Goal: Information Seeking & Learning: Learn about a topic

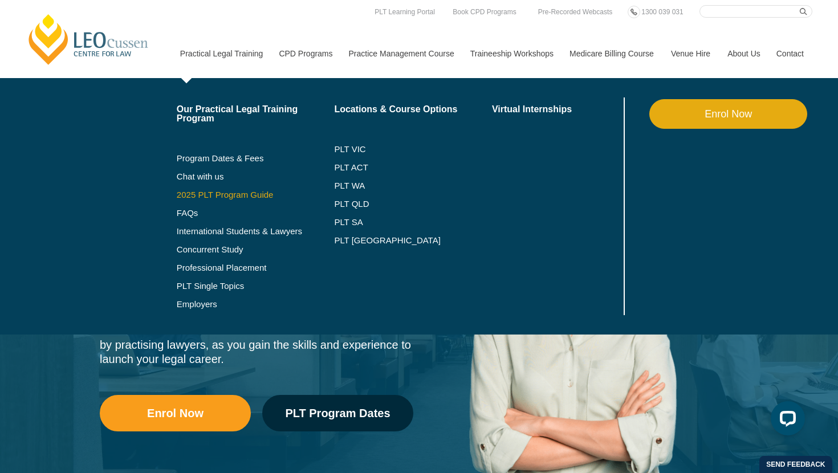
click at [238, 194] on link "2025 PLT Program Guide" at bounding box center [241, 194] width 129 height 9
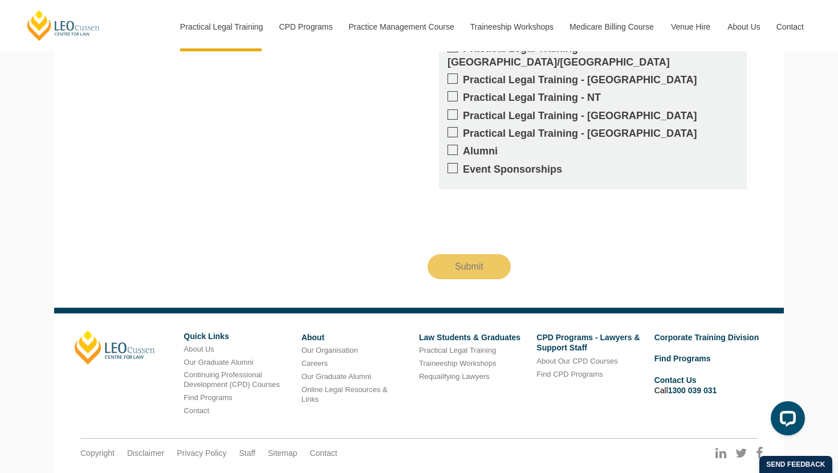
scroll to position [1211, 0]
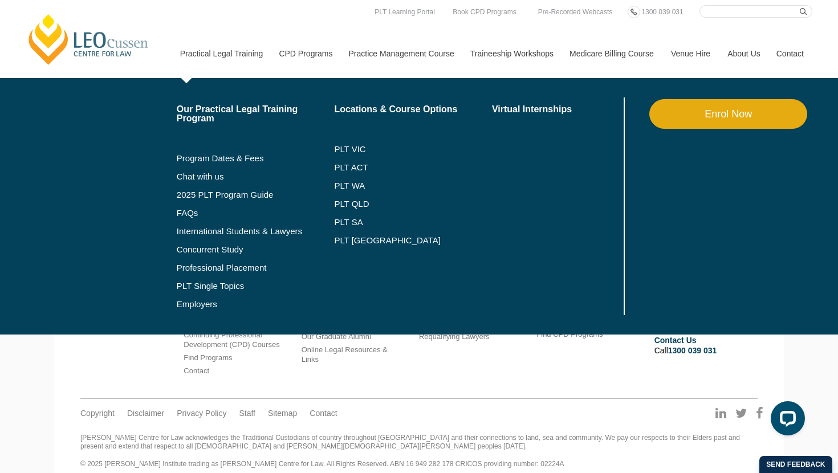
click at [228, 70] on link "Practical Legal Training" at bounding box center [221, 53] width 99 height 49
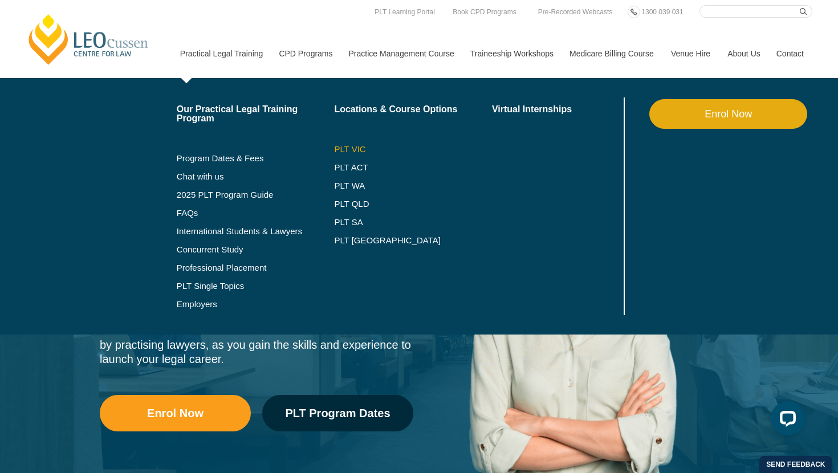
click at [334, 151] on link "PLT VIC" at bounding box center [413, 149] width 158 height 9
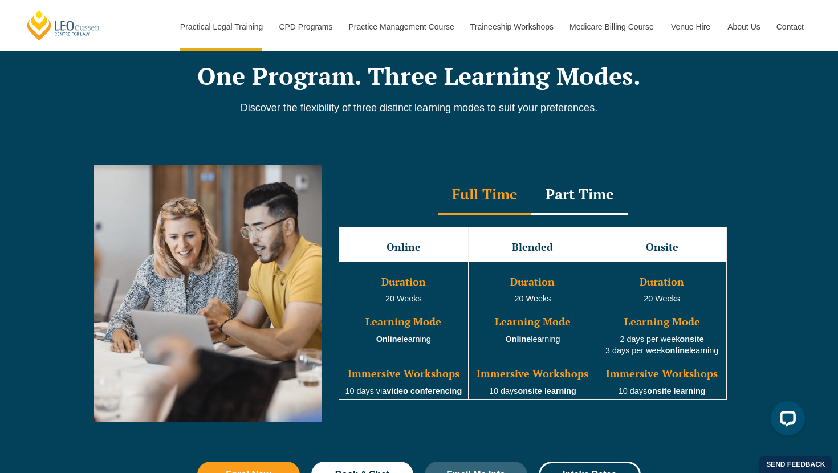
scroll to position [949, 0]
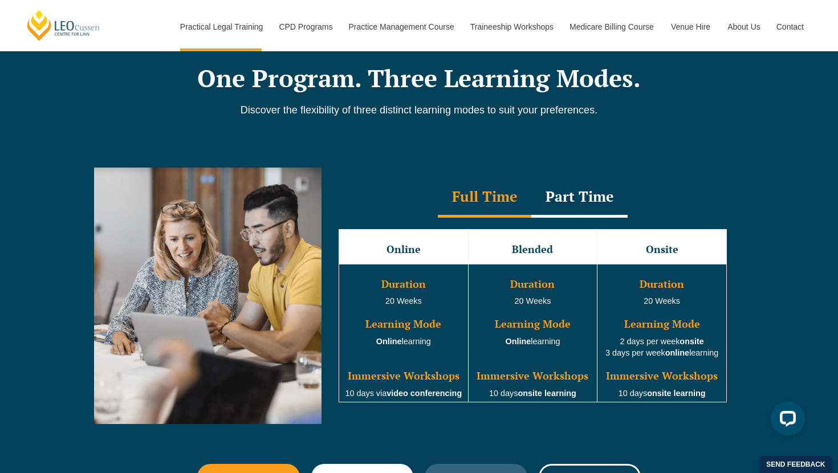
click at [554, 206] on div "Part Time" at bounding box center [579, 198] width 96 height 40
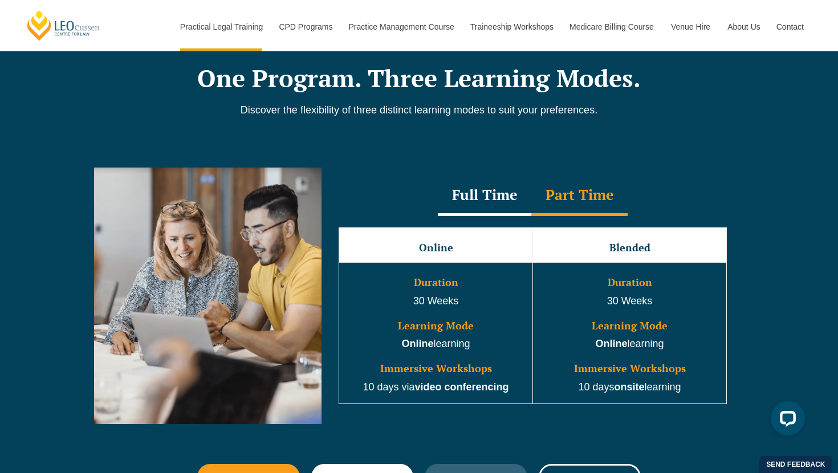
click at [507, 207] on div "Full Time" at bounding box center [485, 196] width 94 height 40
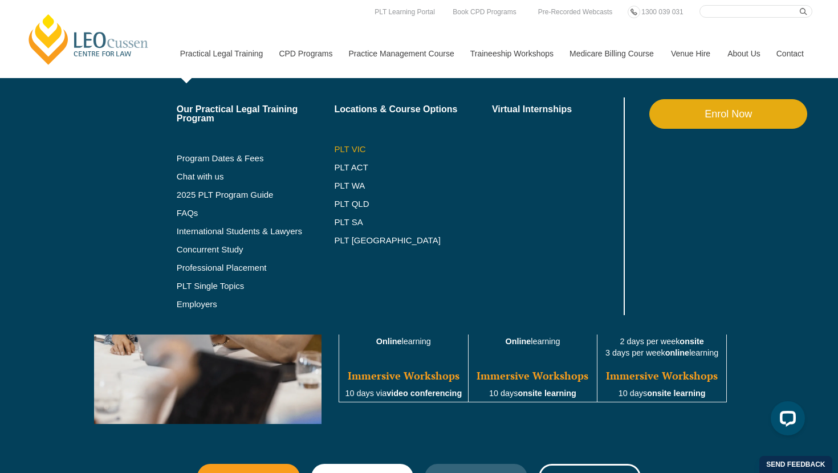
click at [352, 149] on link "PLT VIC" at bounding box center [413, 149] width 158 height 9
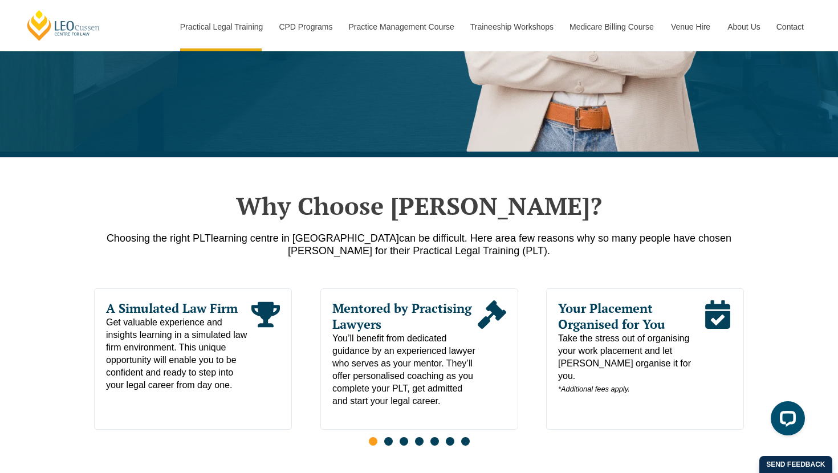
scroll to position [474, 0]
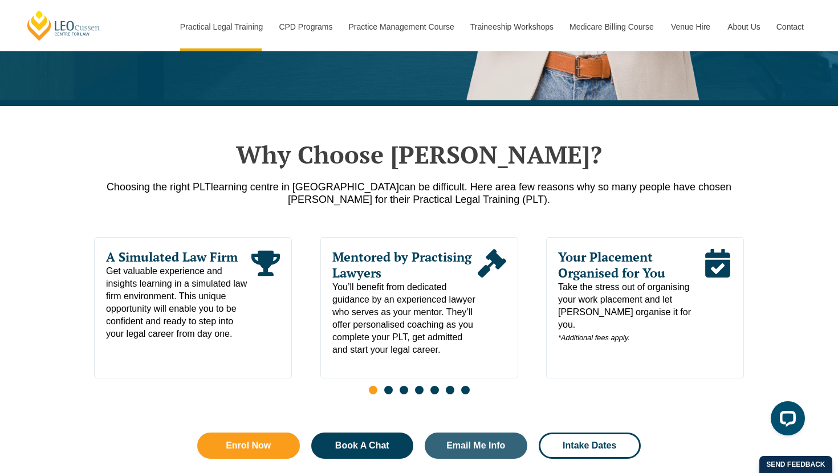
click at [481, 275] on icon "Read More" at bounding box center [491, 263] width 29 height 29
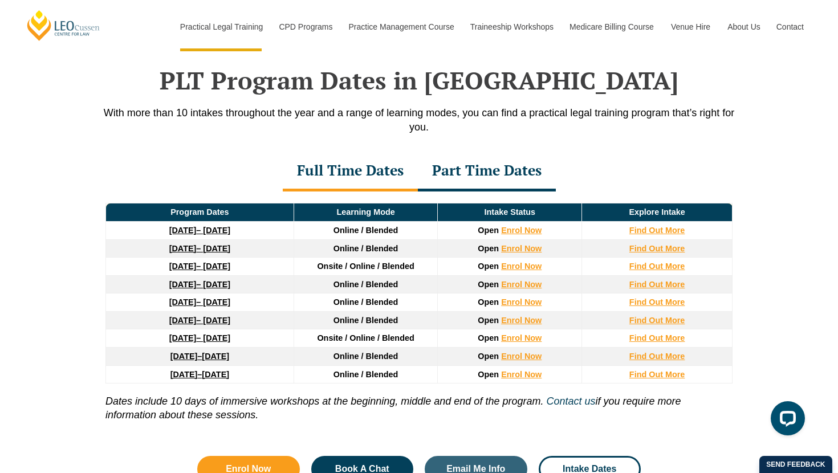
scroll to position [1478, 0]
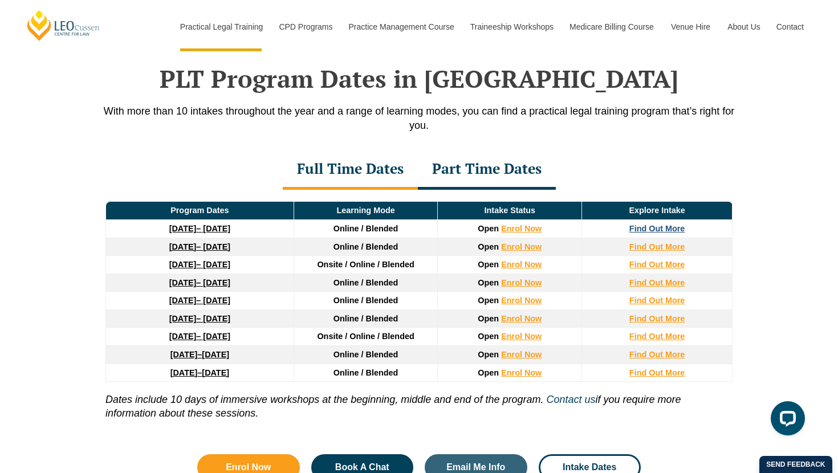
click at [672, 230] on strong "Find Out More" at bounding box center [658, 228] width 56 height 9
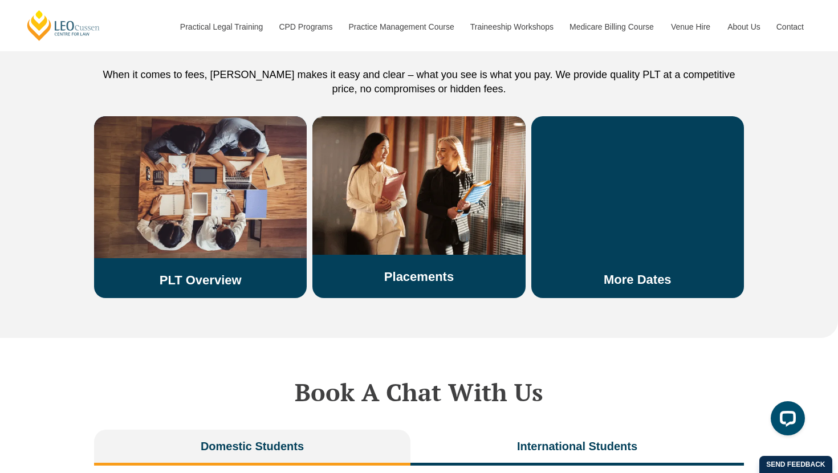
scroll to position [1973, 0]
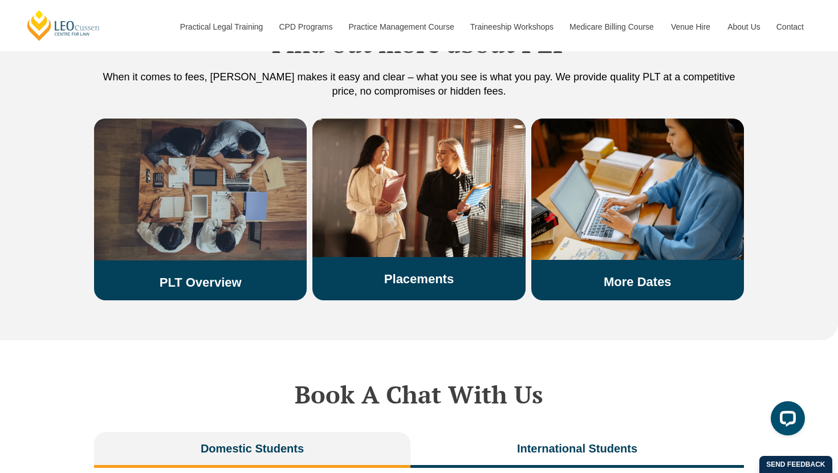
click at [243, 222] on img at bounding box center [200, 190] width 213 height 142
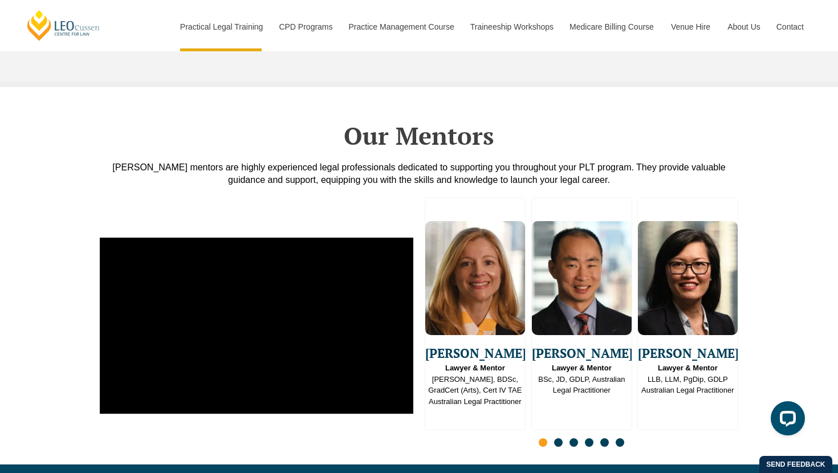
scroll to position [2762, 0]
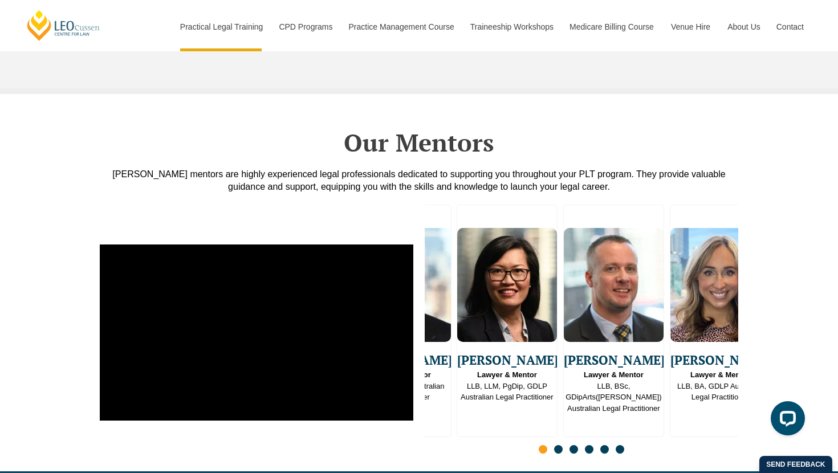
click at [523, 305] on img "3 / 16" at bounding box center [507, 285] width 100 height 114
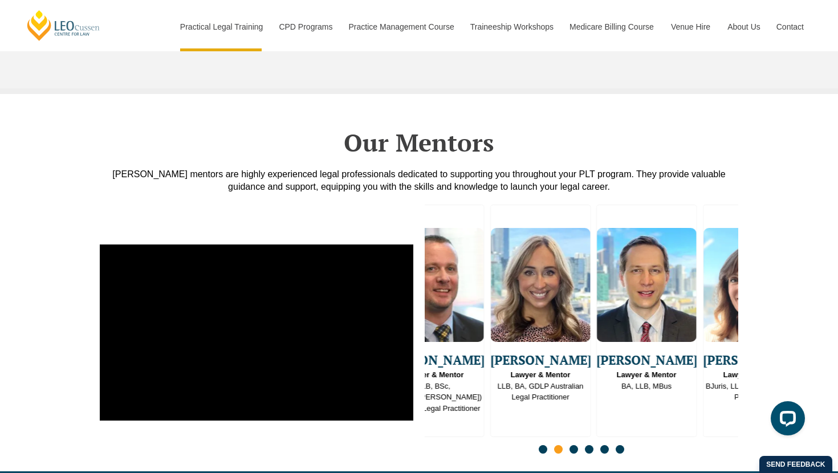
drag, startPoint x: 602, startPoint y: 319, endPoint x: 588, endPoint y: 387, distance: 69.2
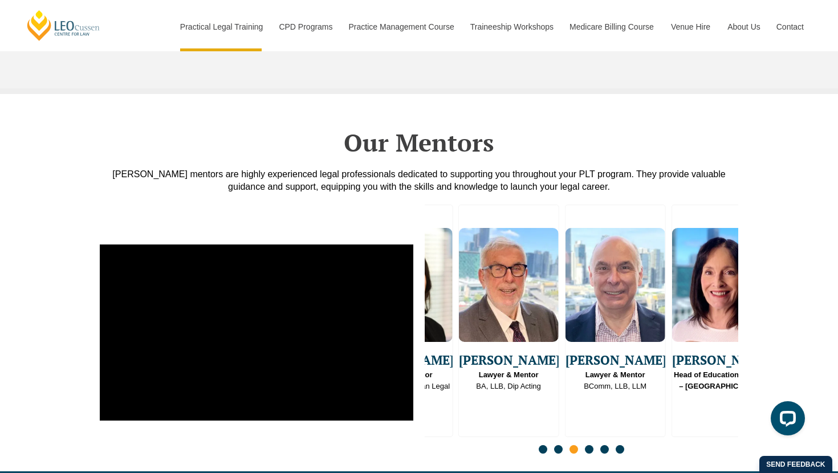
click at [485, 376] on div "David Velleley Lawyer & Mentor BA, LLB, Dip Acting" at bounding box center [508, 321] width 101 height 233
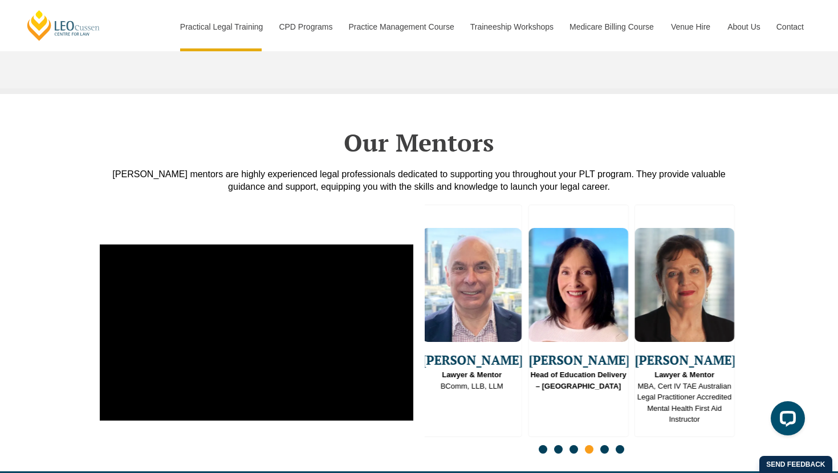
click at [528, 379] on div "Tracy Reeves Head of Education Delivery – QLD" at bounding box center [578, 321] width 101 height 233
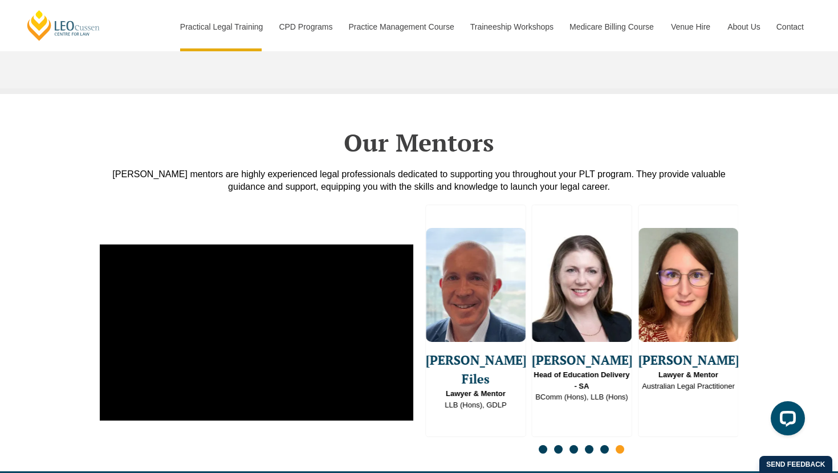
click at [423, 379] on div "Emma Ladakis Lawyer & Mentor J.D, BDSc, GradCert (Arts), Cert IV TAE Australian…" at bounding box center [581, 332] width 325 height 267
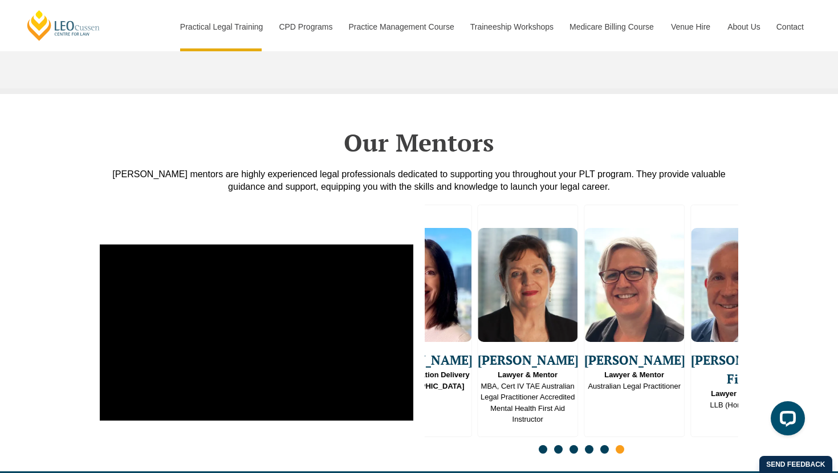
click at [734, 351] on span "Ashley Files" at bounding box center [741, 370] width 100 height 38
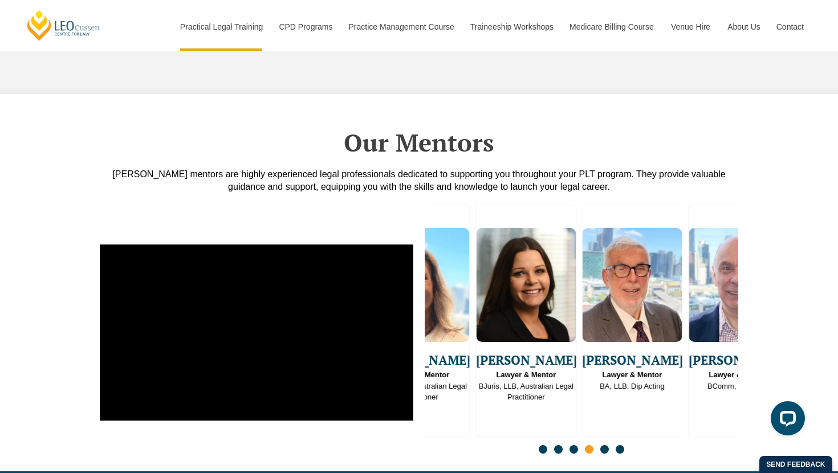
click at [788, 282] on div "Emma Ladakis Lawyer & Mentor J.D, BDSc, GradCert (Arts), Cert IV TAE Australian…" at bounding box center [419, 332] width 838 height 278
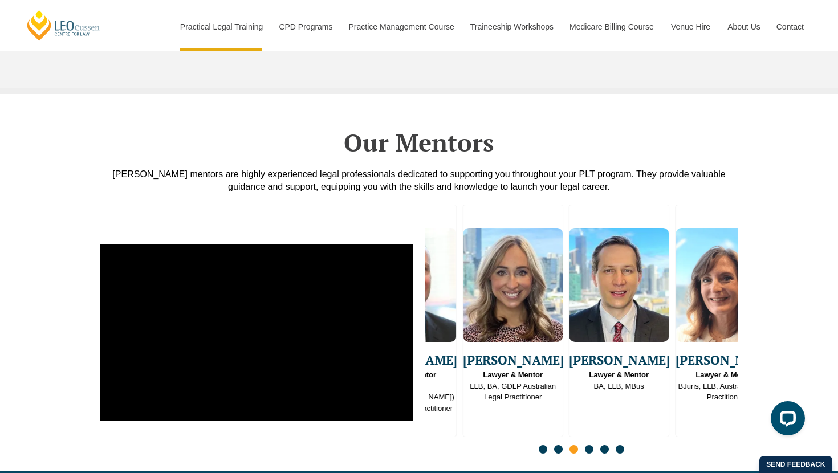
click at [773, 275] on div "Emma Ladakis Lawyer & Mentor J.D, BDSc, GradCert (Arts), Cert IV TAE Australian…" at bounding box center [419, 332] width 838 height 278
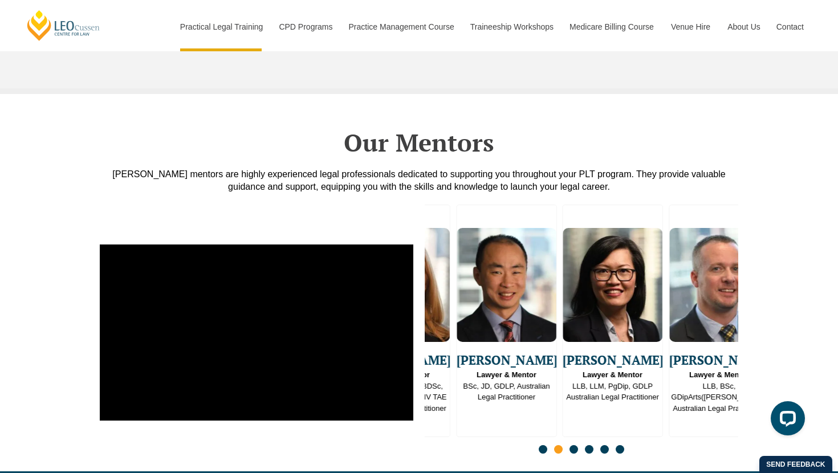
click at [812, 258] on div "Emma Ladakis Lawyer & Mentor J.D, BDSc, GradCert (Arts), Cert IV TAE Australian…" at bounding box center [419, 332] width 838 height 278
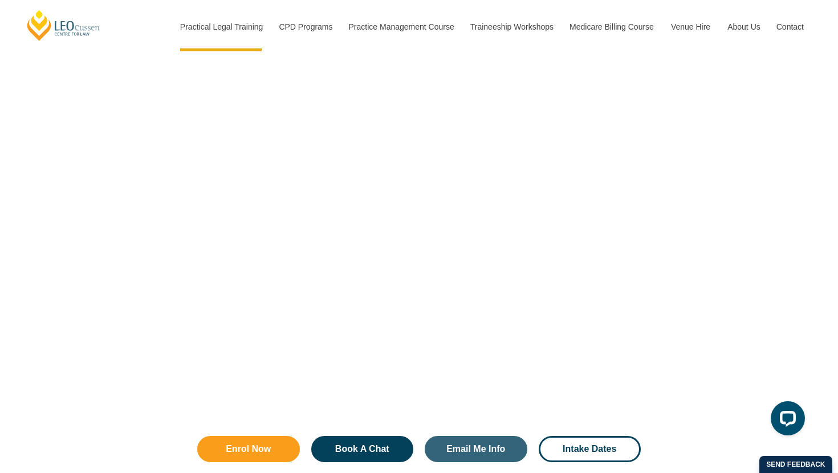
scroll to position [1981, 0]
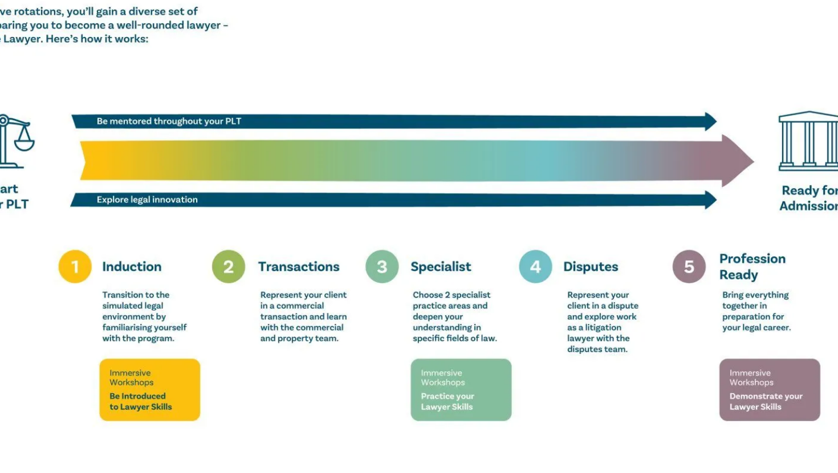
click at [473, 291] on img at bounding box center [419, 212] width 650 height 407
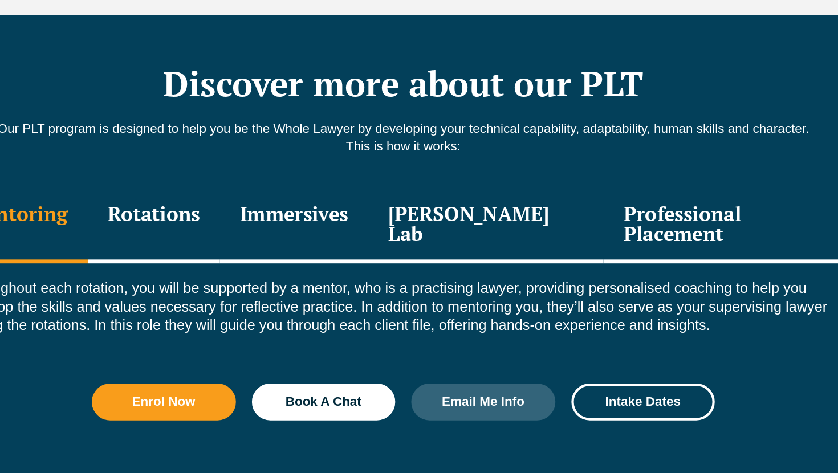
scroll to position [1466, 0]
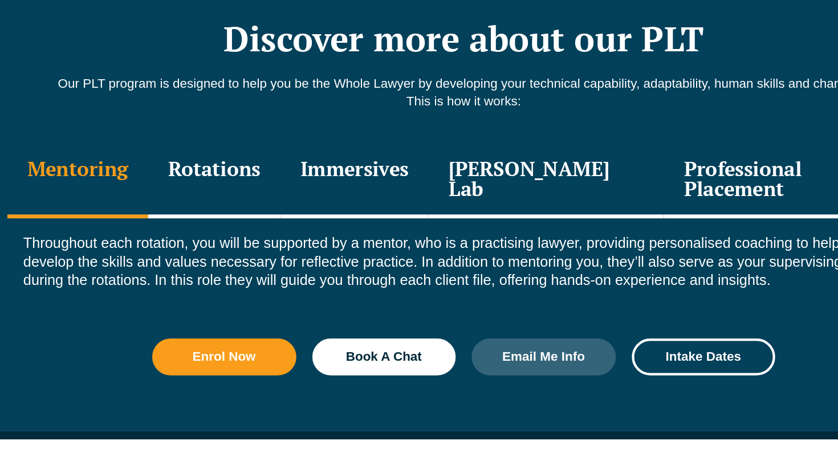
click at [254, 238] on div "Rotations" at bounding box center [241, 265] width 94 height 54
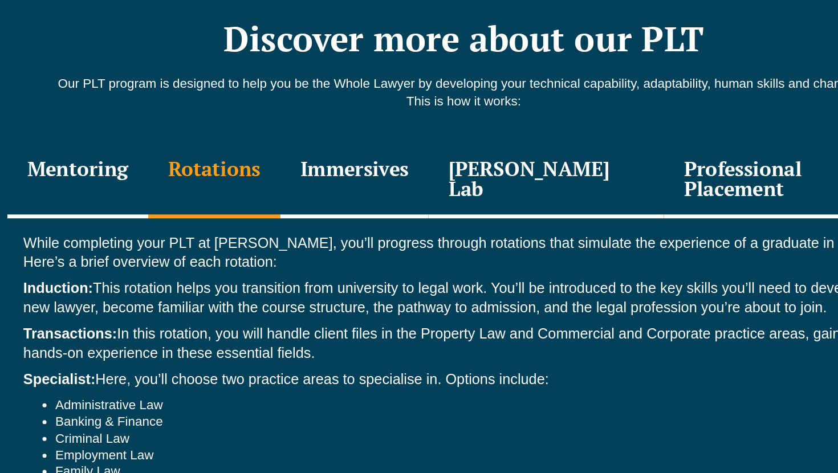
click at [322, 241] on div "Immersives" at bounding box center [341, 265] width 105 height 54
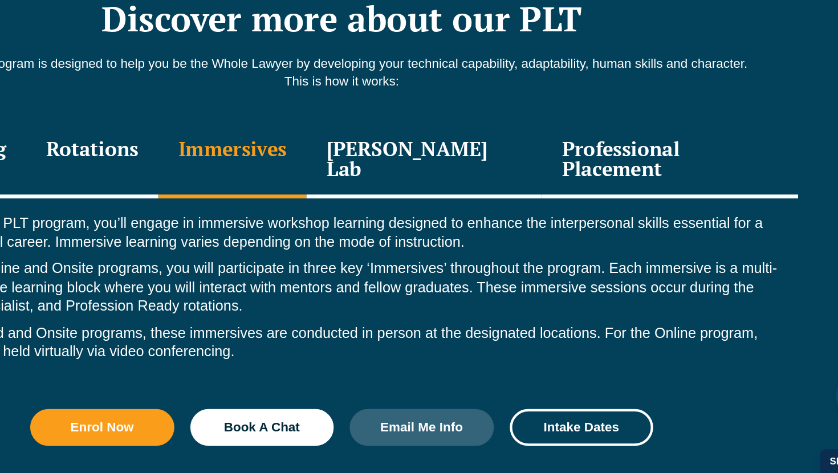
scroll to position [1480, 0]
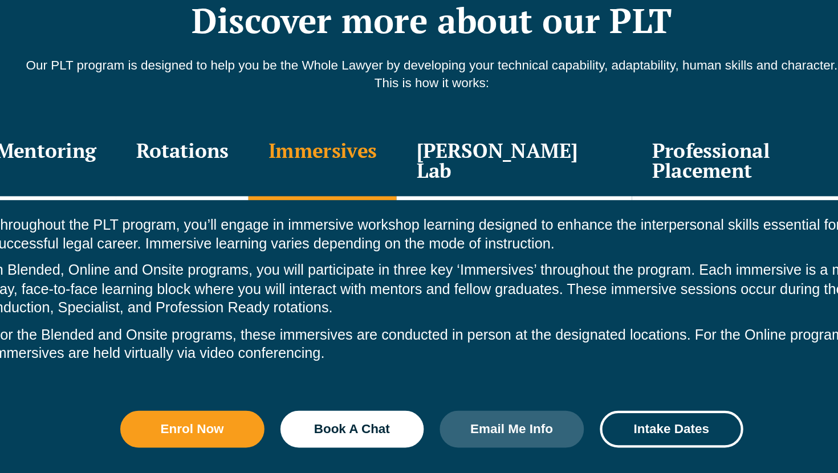
click at [488, 240] on div "Leo Justice Lab" at bounding box center [478, 251] width 168 height 54
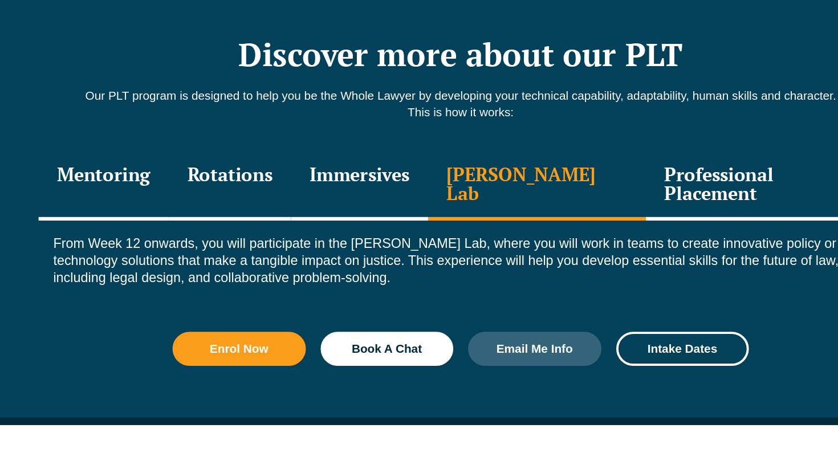
scroll to position [1479, 0]
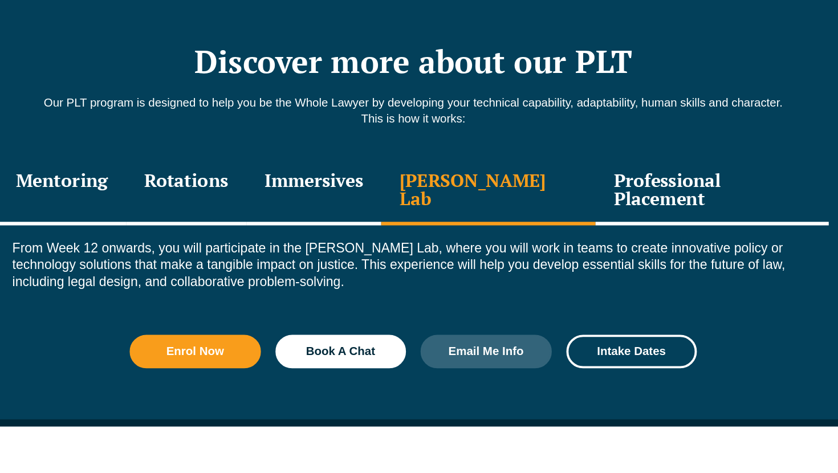
click at [581, 234] on div "Professional Placement" at bounding box center [653, 252] width 182 height 54
